Goal: Task Accomplishment & Management: Use online tool/utility

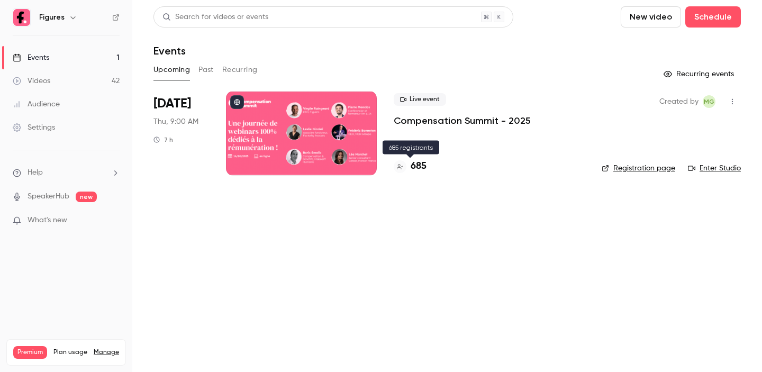
click at [419, 163] on h4 "685" at bounding box center [418, 166] width 16 height 14
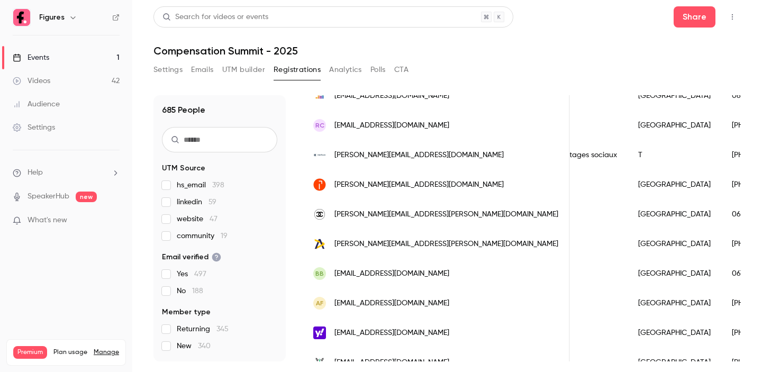
scroll to position [0, 492]
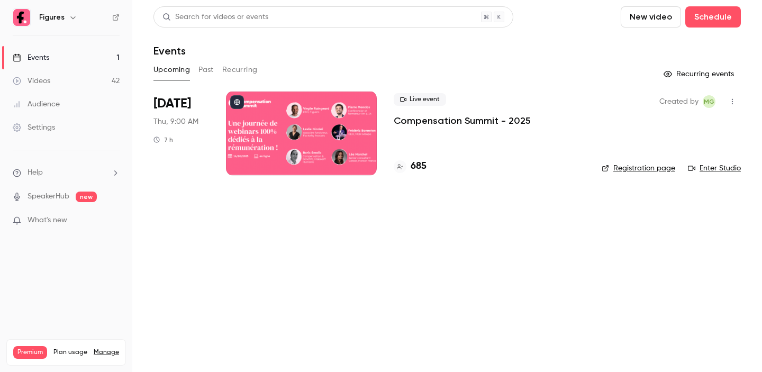
click at [480, 118] on p "Compensation Summit - 2025" at bounding box center [462, 120] width 137 height 13
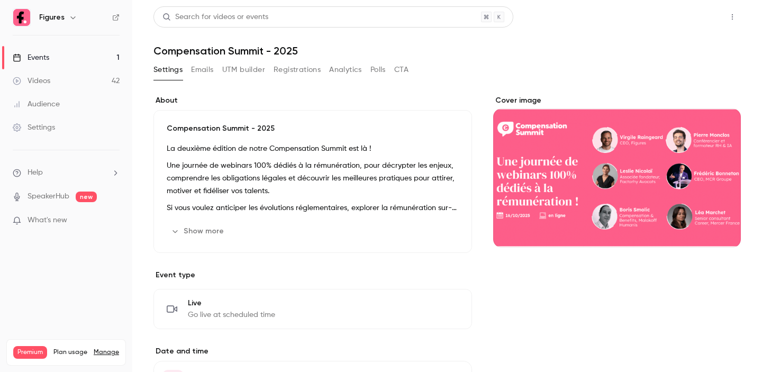
click at [684, 17] on button "Share" at bounding box center [694, 16] width 42 height 21
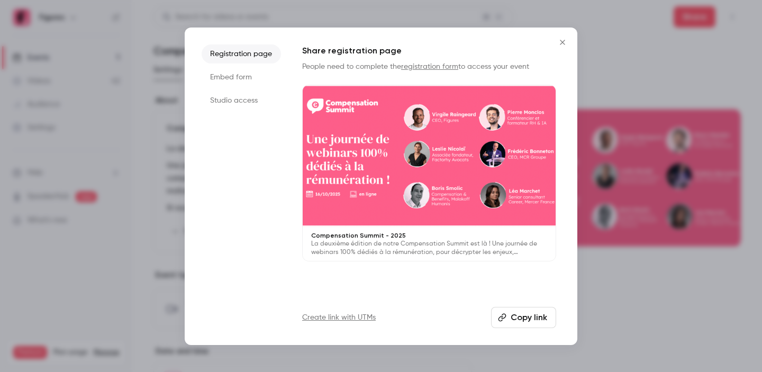
click at [247, 103] on li "Studio access" at bounding box center [241, 100] width 79 height 19
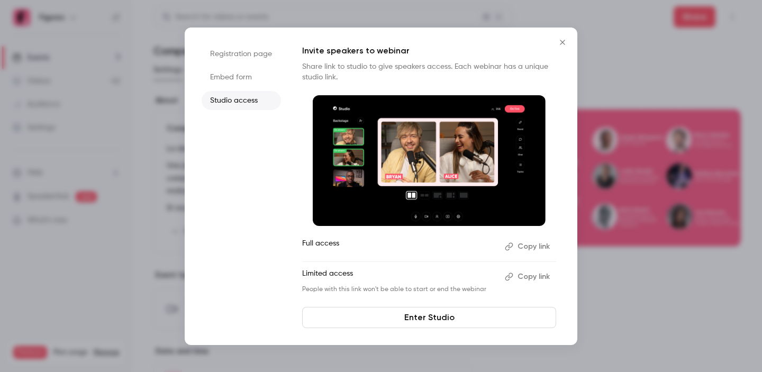
click at [531, 249] on button "Copy link" at bounding box center [528, 246] width 56 height 17
